Goal: Information Seeking & Learning: Check status

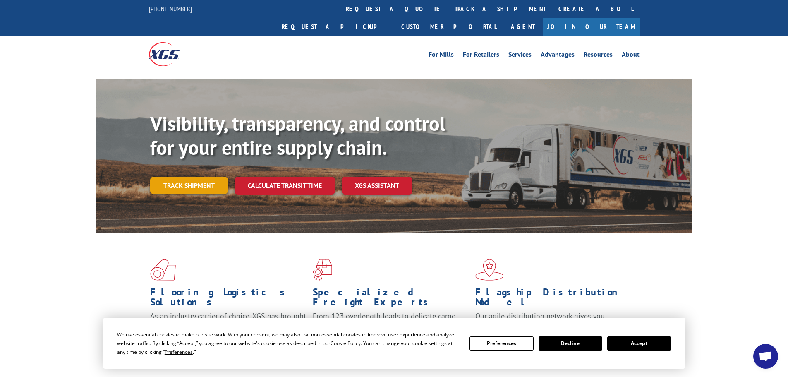
click at [196, 177] on link "Track shipment" at bounding box center [189, 185] width 78 height 17
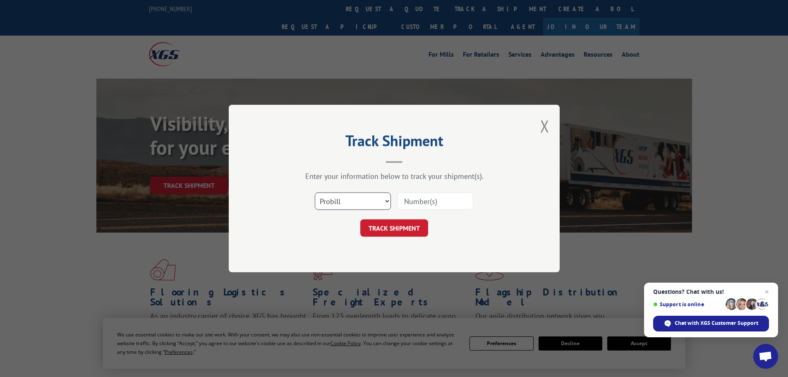
click at [367, 201] on select "Select category... Probill BOL PO" at bounding box center [353, 200] width 76 height 17
select select "bol"
click at [315, 192] on select "Select category... Probill BOL PO" at bounding box center [353, 200] width 76 height 17
click at [456, 203] on input at bounding box center [435, 200] width 76 height 17
paste input "5148079"
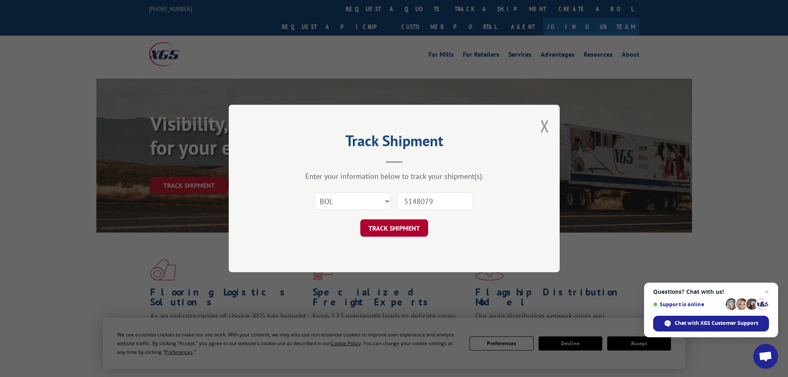
type input "5148079"
click at [402, 228] on button "TRACK SHIPMENT" at bounding box center [394, 227] width 68 height 17
